Goal: Task Accomplishment & Management: Manage account settings

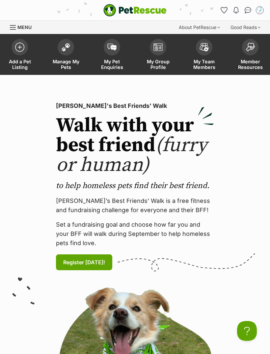
click at [249, 9] on img "Conversations" at bounding box center [248, 10] width 7 height 7
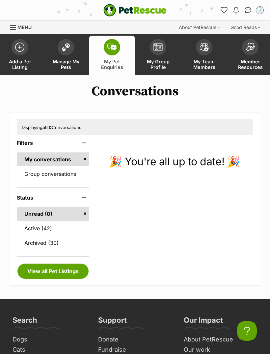
click at [69, 59] on span "Manage My Pets" at bounding box center [66, 64] width 30 height 11
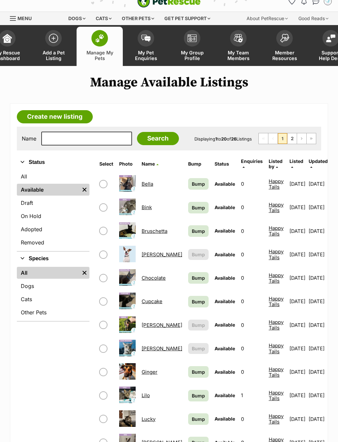
click at [149, 184] on link "Bella" at bounding box center [147, 184] width 12 height 6
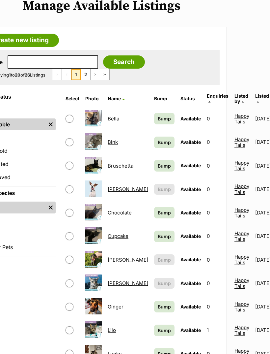
scroll to position [86, 34]
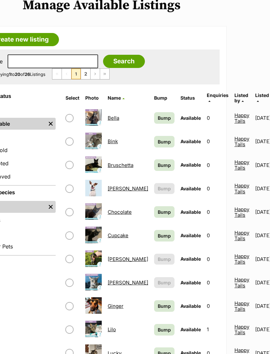
click at [118, 256] on link "Eddie" at bounding box center [128, 259] width 41 height 6
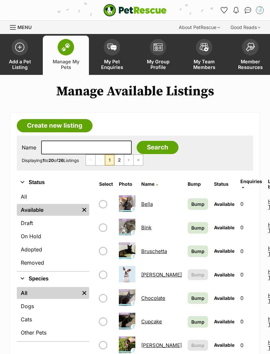
scroll to position [107, 34]
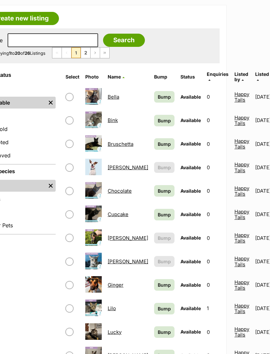
click at [119, 258] on link "Fudge Brownie" at bounding box center [128, 261] width 41 height 6
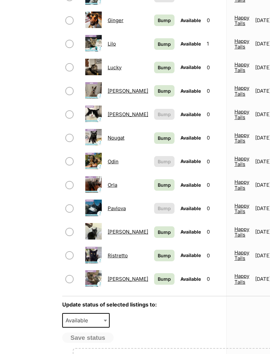
scroll to position [372, 34]
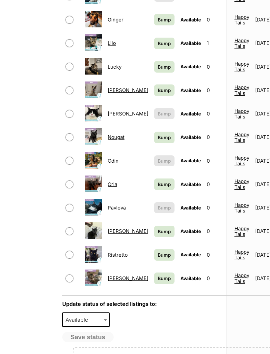
click at [121, 111] on link "Norman" at bounding box center [128, 113] width 41 height 6
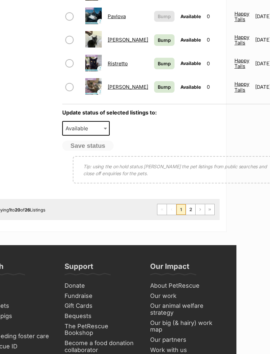
scroll to position [563, 34]
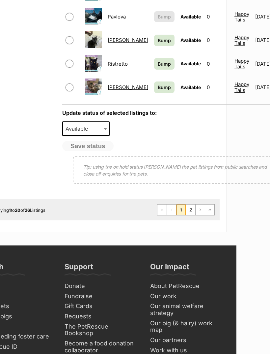
click at [194, 205] on link "2" at bounding box center [190, 210] width 9 height 11
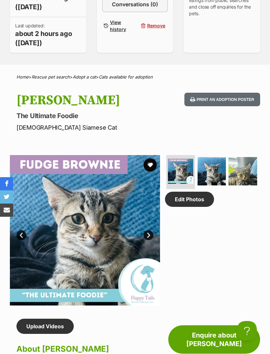
scroll to position [262, 0]
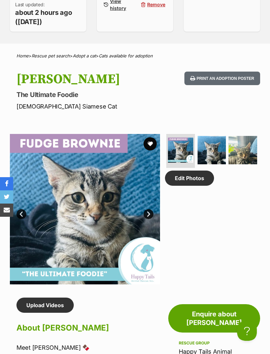
click at [216, 152] on img at bounding box center [212, 150] width 29 height 29
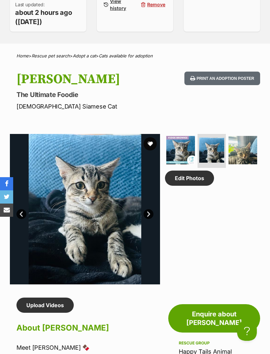
click at [251, 152] on img at bounding box center [243, 150] width 29 height 29
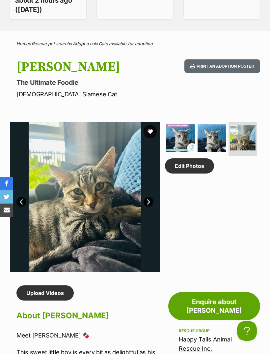
scroll to position [274, 0]
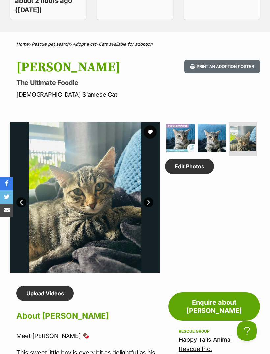
click at [148, 206] on link "Next" at bounding box center [149, 202] width 10 height 10
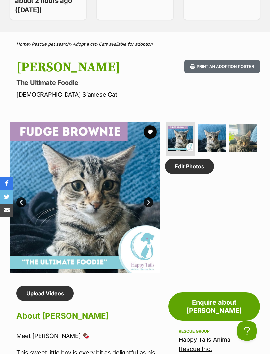
click at [148, 199] on link "Next" at bounding box center [149, 202] width 10 height 10
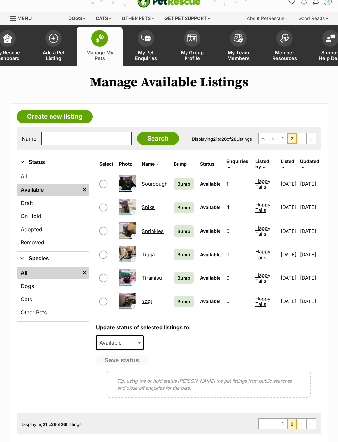
click at [153, 204] on link "Spike" at bounding box center [147, 207] width 13 height 6
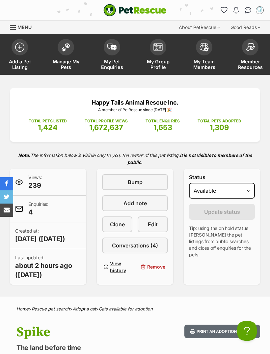
click at [149, 247] on span "Conversations (4)" at bounding box center [135, 245] width 46 height 8
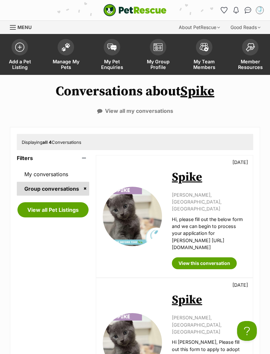
click at [148, 14] on img "PetRescue" at bounding box center [135, 10] width 63 height 13
